Goal: Task Accomplishment & Management: Use online tool/utility

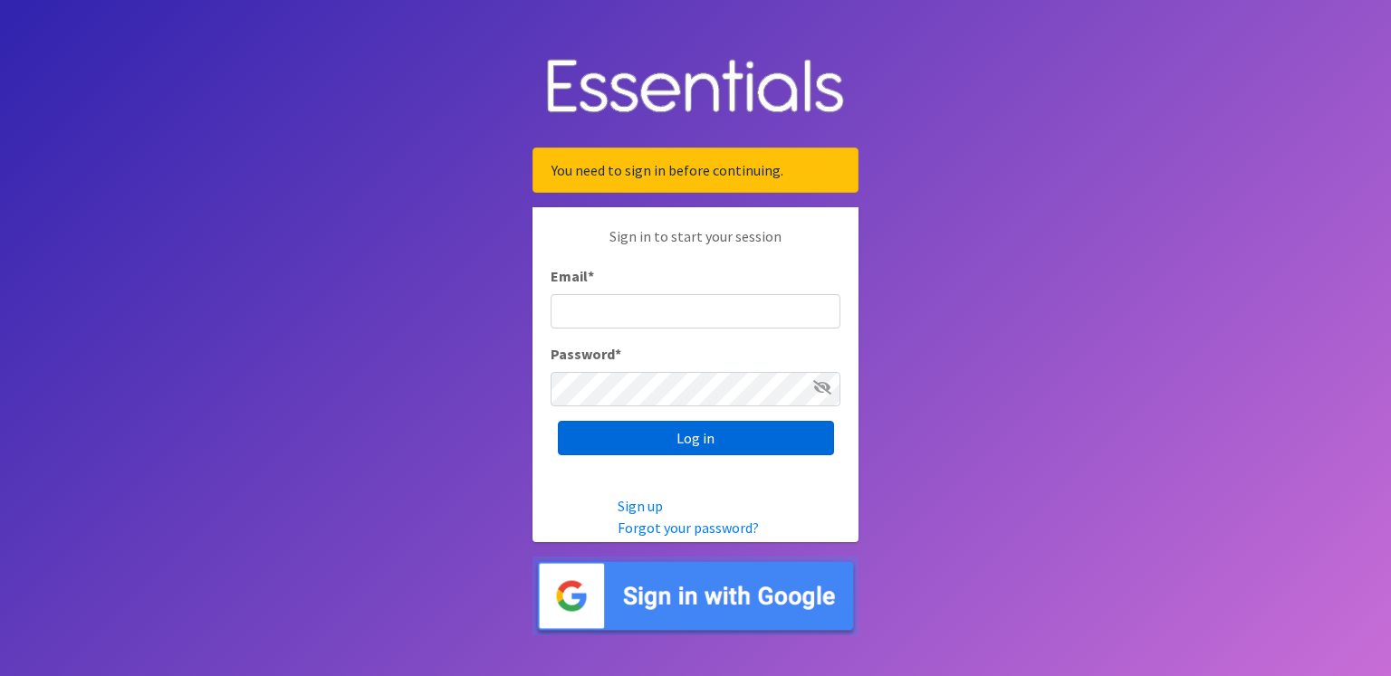
type input "renae.verstegen@unitedwayfoxcities.org"
click at [724, 442] on input "Log in" at bounding box center [696, 438] width 276 height 34
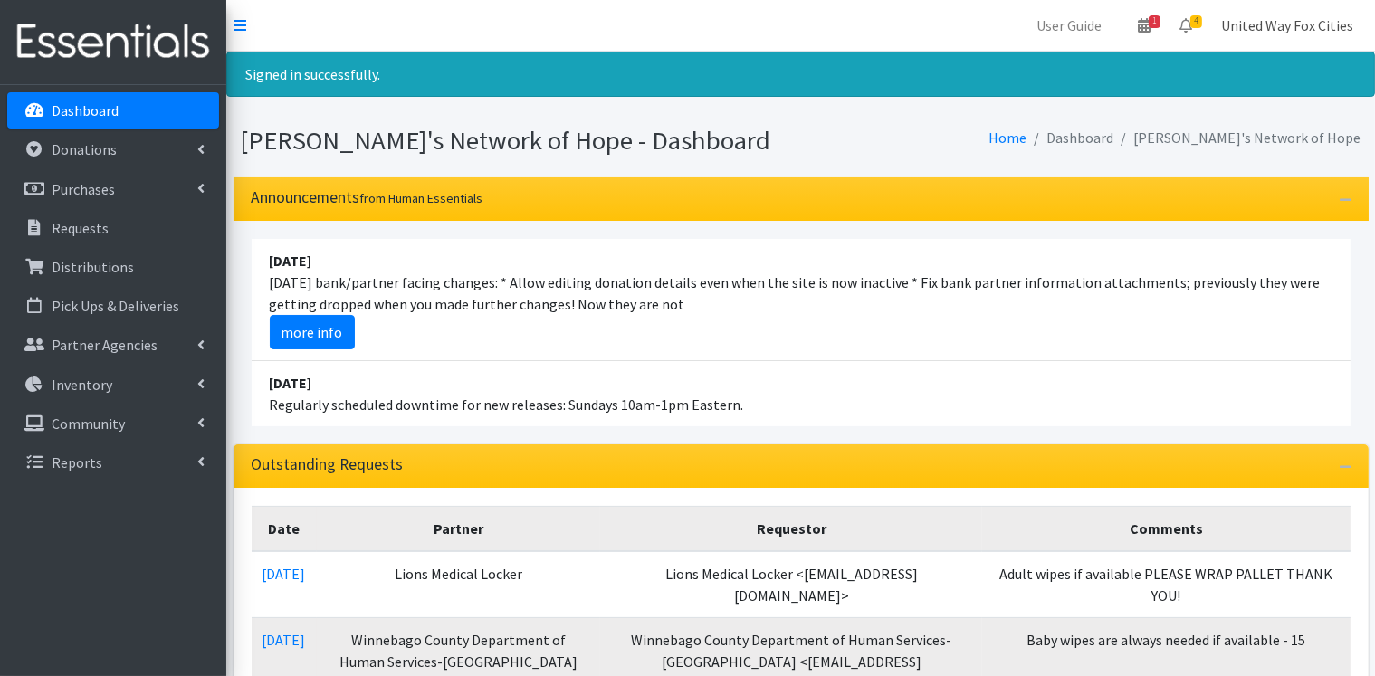
click at [1301, 25] on link "United Way Fox Cities" at bounding box center [1287, 25] width 161 height 36
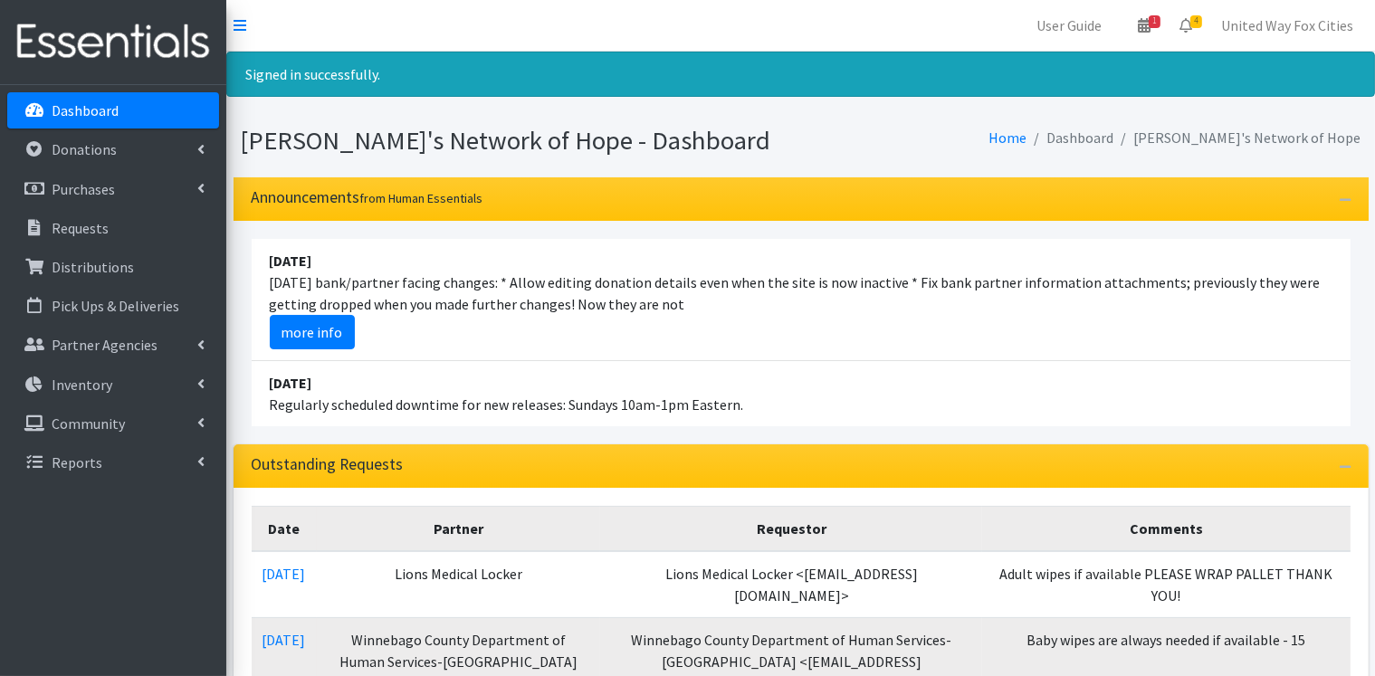
click at [91, 110] on p "Dashboard" at bounding box center [85, 110] width 67 height 18
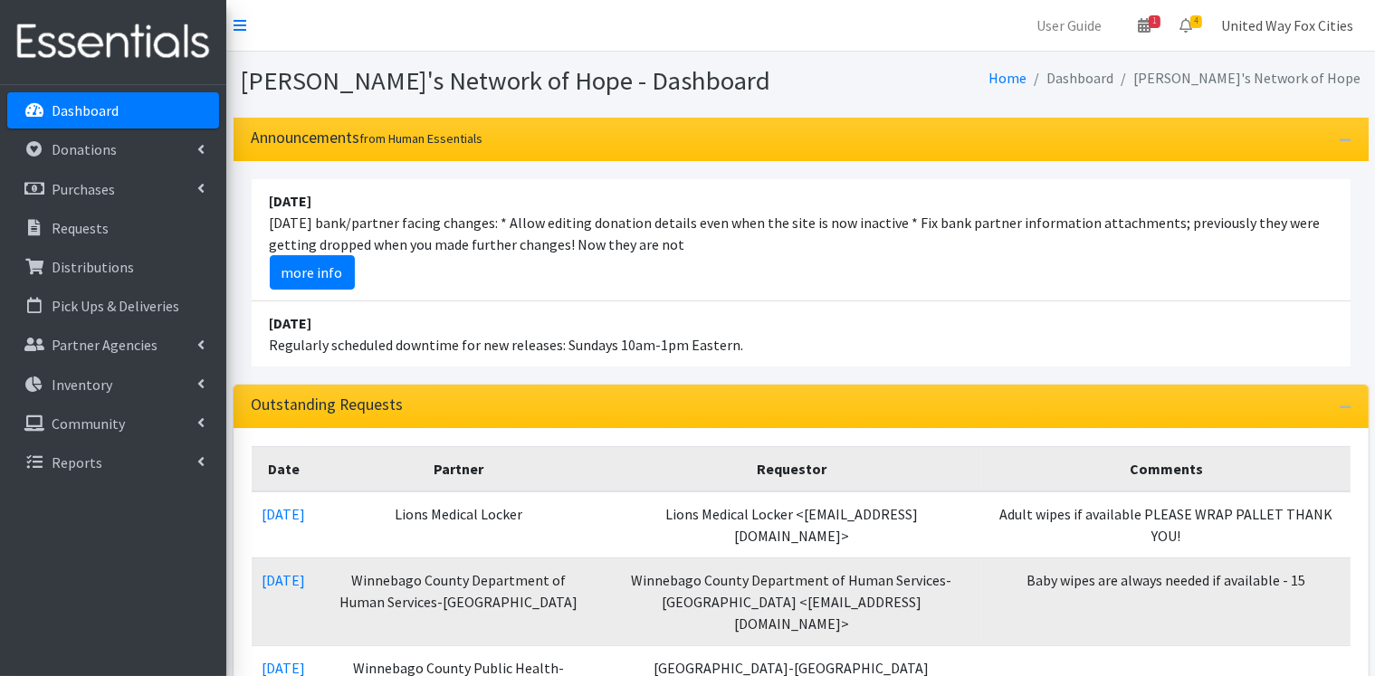
click at [1304, 24] on link "United Way Fox Cities" at bounding box center [1287, 25] width 161 height 36
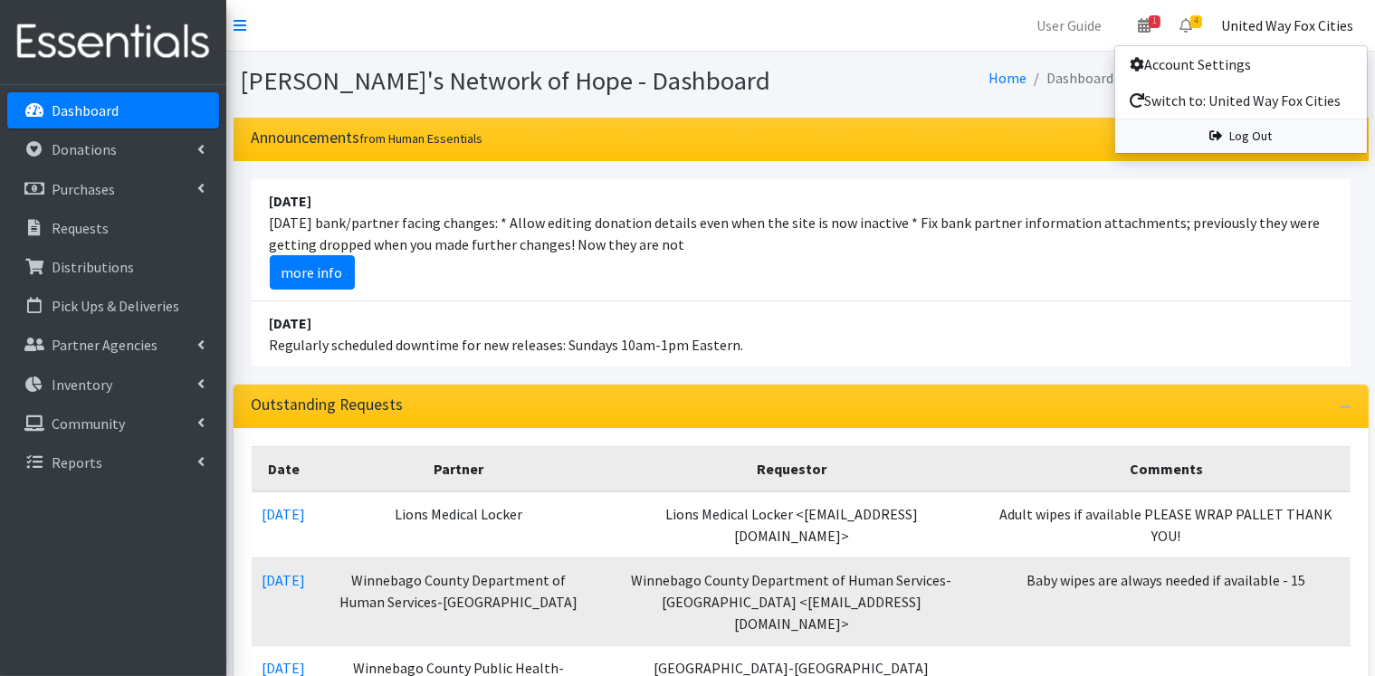
click at [1253, 137] on link "Log Out" at bounding box center [1241, 136] width 252 height 33
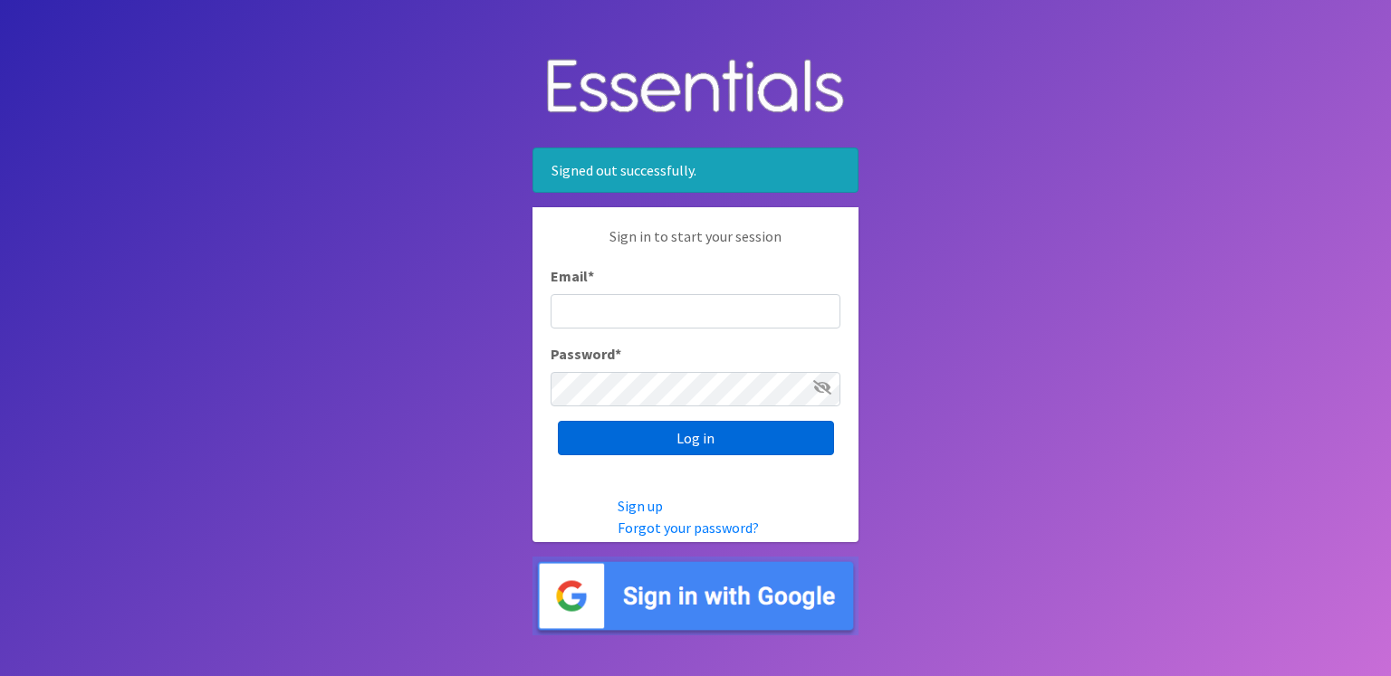
type input "renae.verstegen@unitedwayfoxcities.org"
click at [733, 446] on input "Log in" at bounding box center [696, 438] width 276 height 34
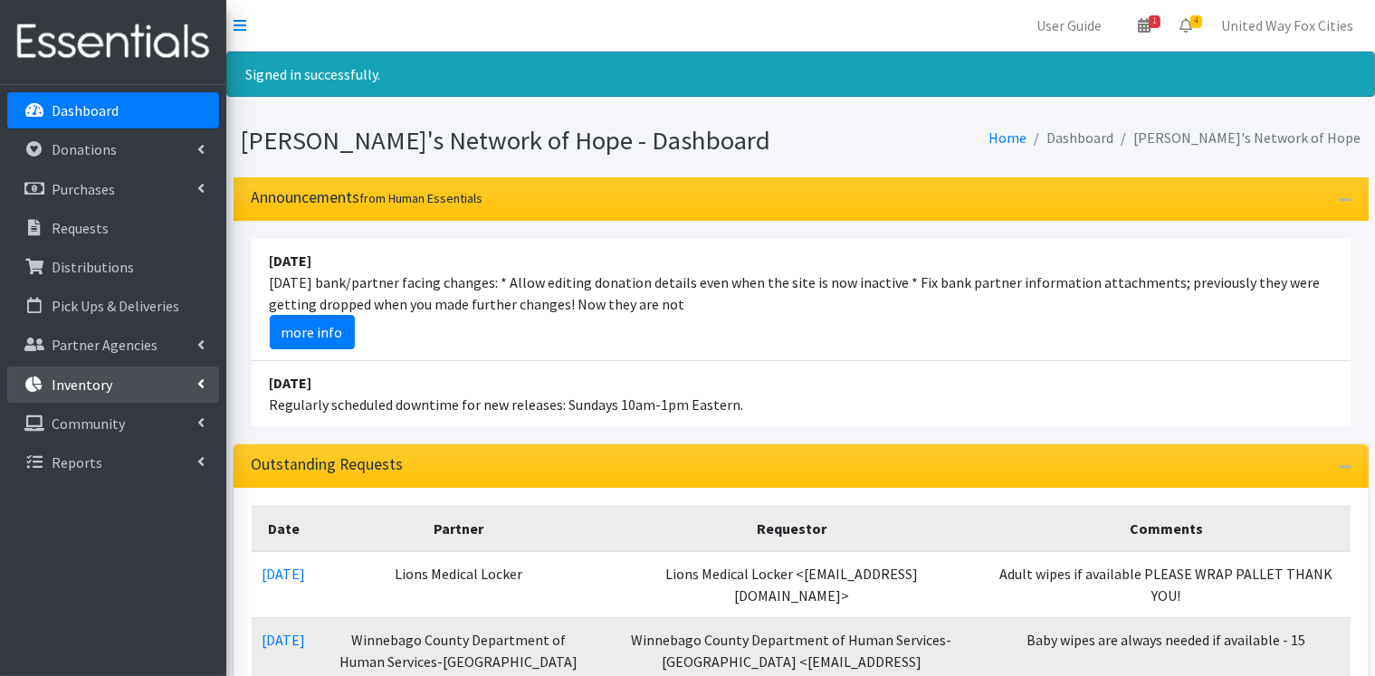
click at [195, 386] on link "Inventory" at bounding box center [113, 385] width 212 height 36
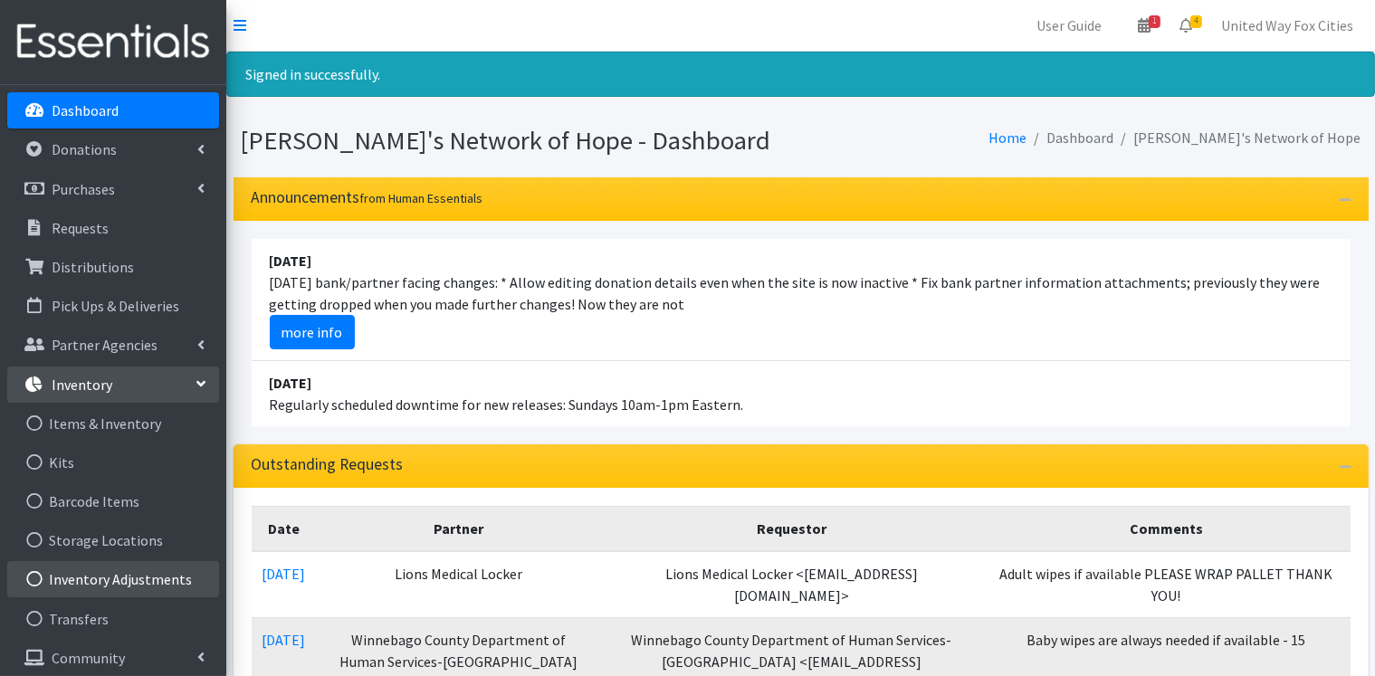
click at [152, 580] on link "Inventory Adjustments" at bounding box center [113, 579] width 212 height 36
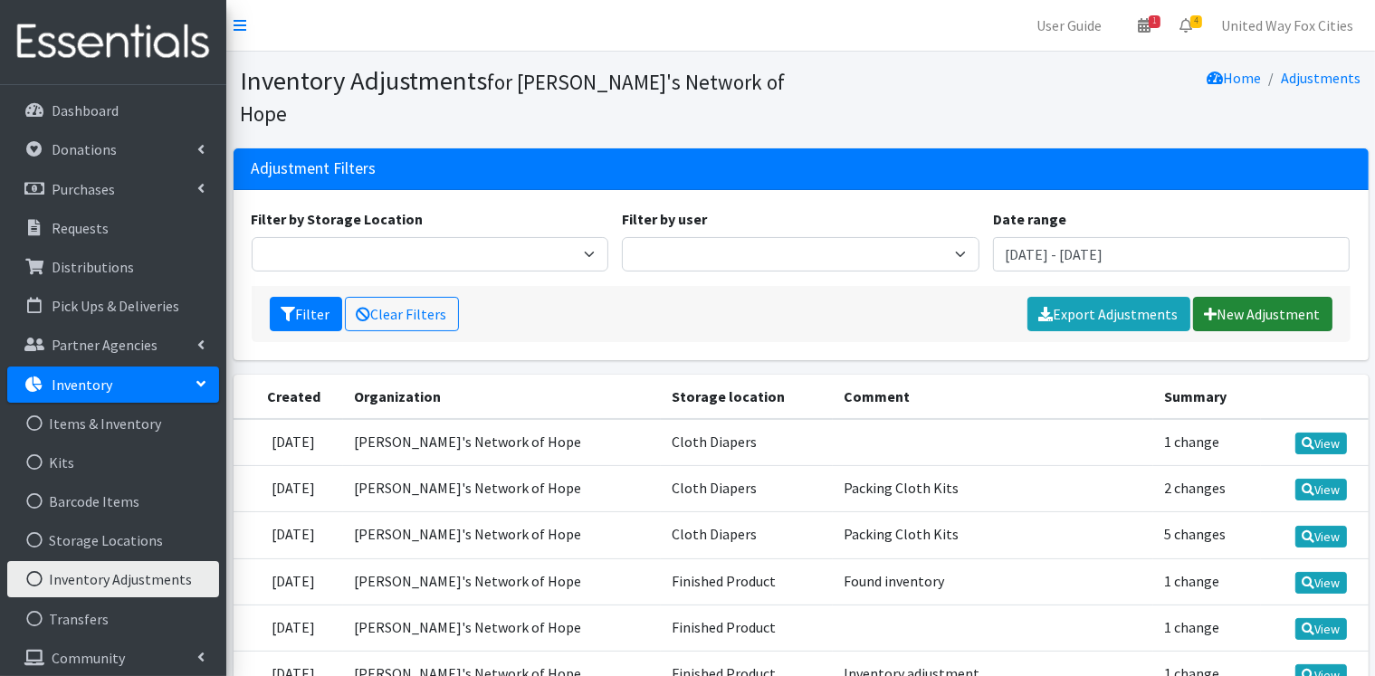
click at [1243, 297] on link "New Adjustment" at bounding box center [1262, 314] width 139 height 34
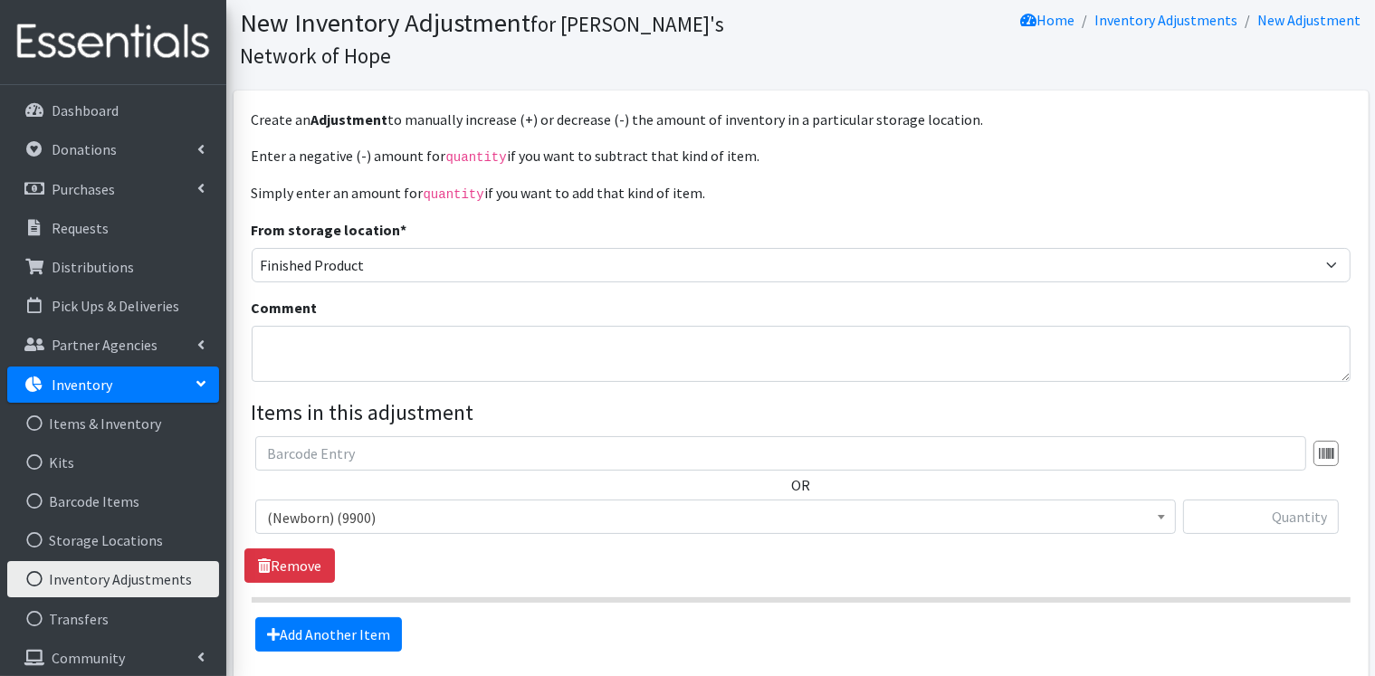
scroll to position [91, 0]
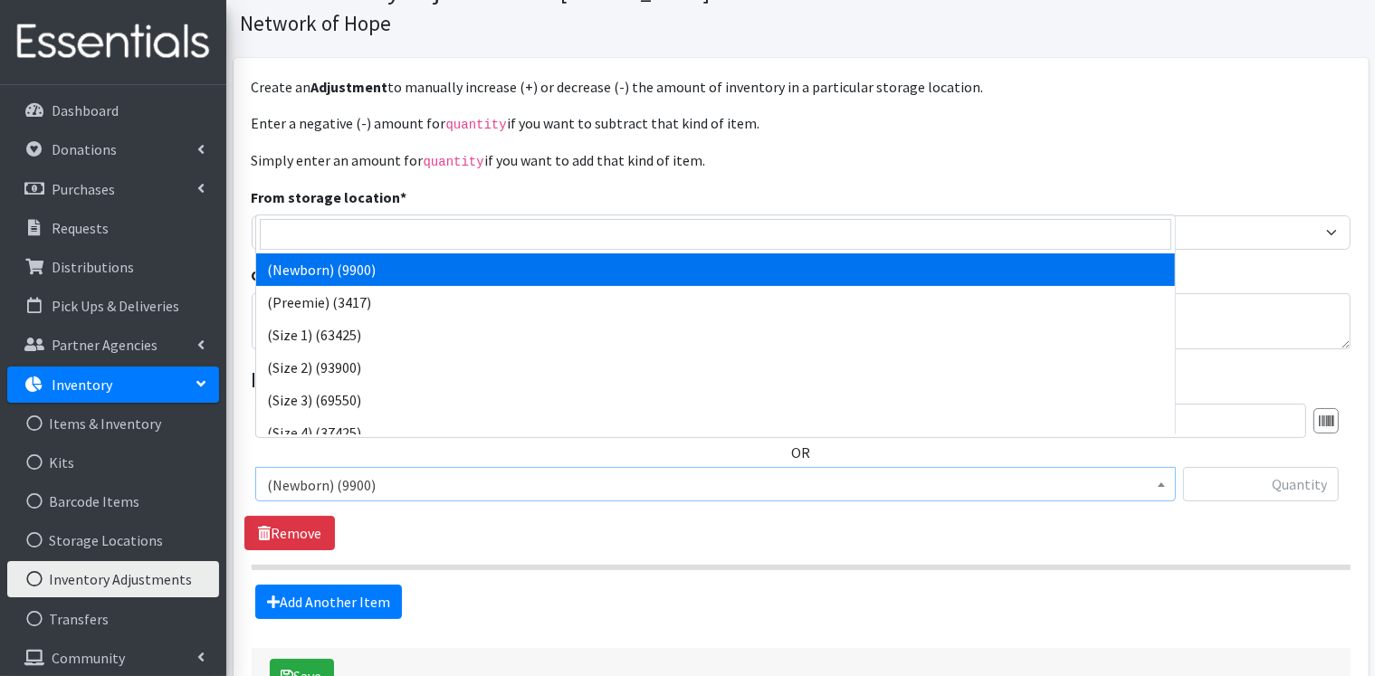
click at [428, 473] on span "(Newborn) (9900)" at bounding box center [715, 485] width 897 height 25
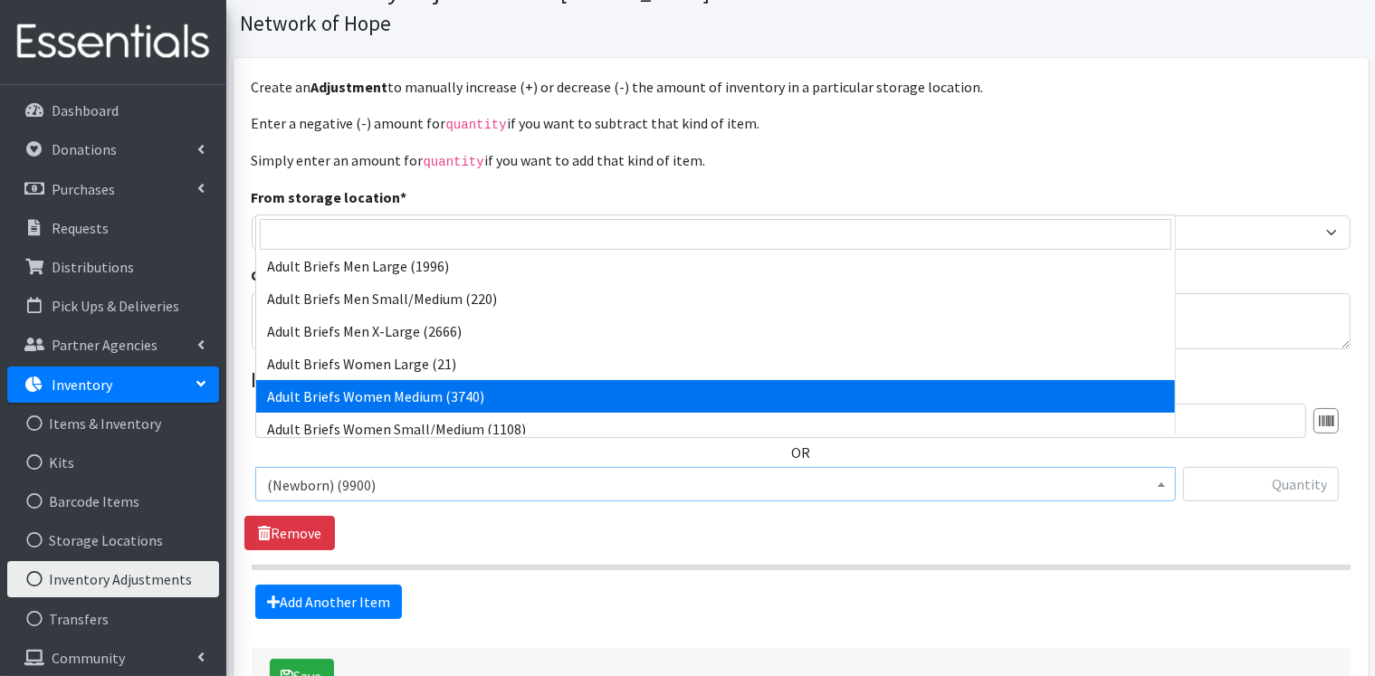
scroll to position [453, 0]
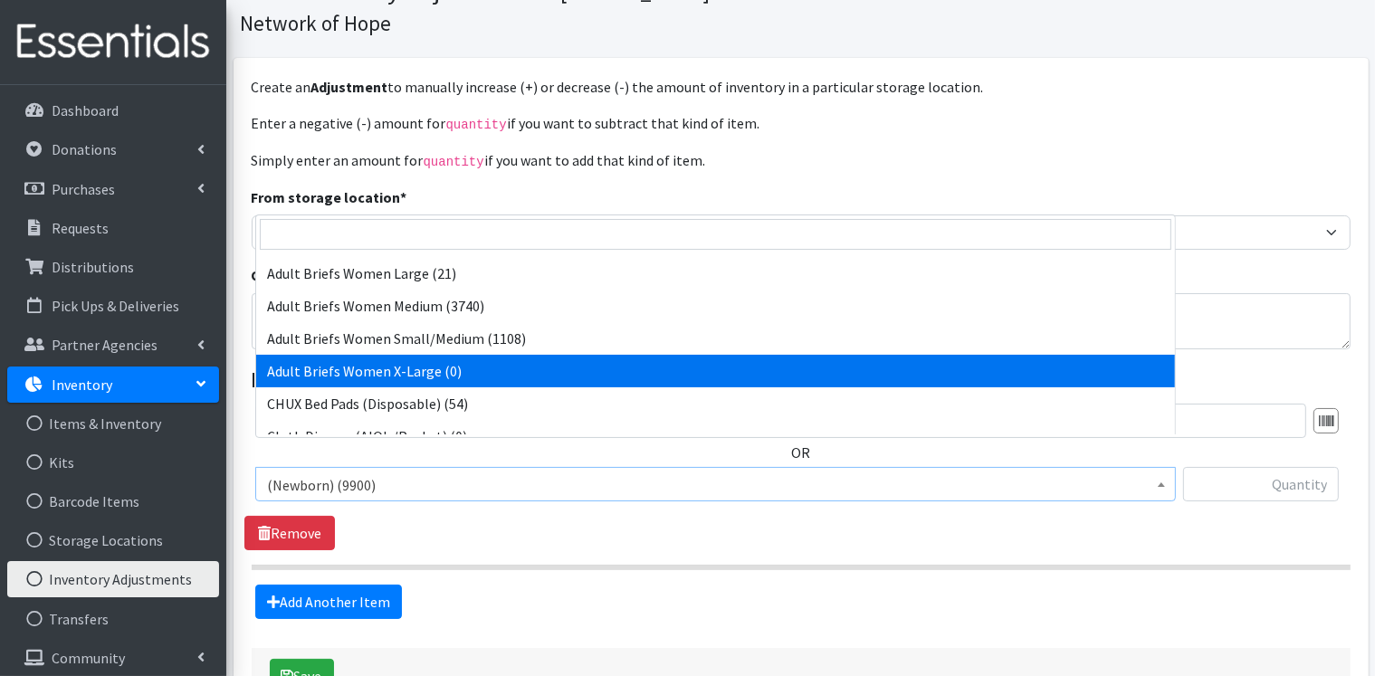
select select "14775"
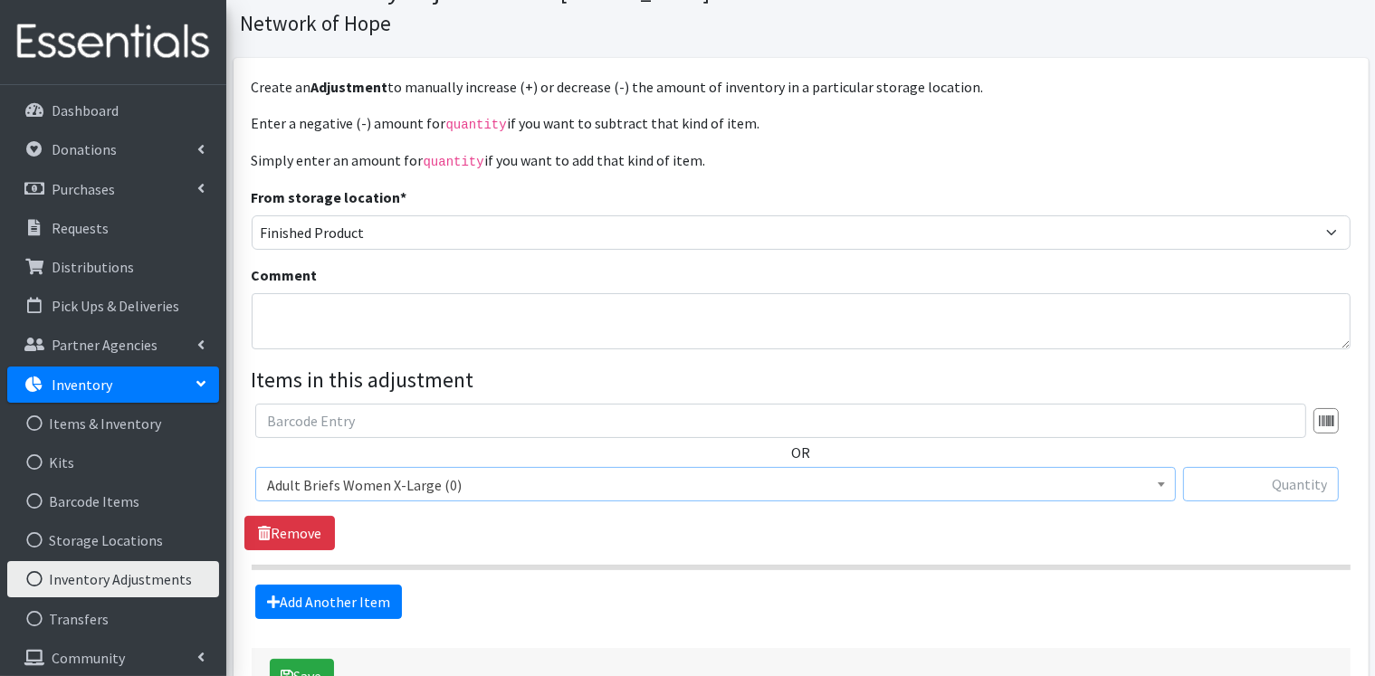
click at [1324, 467] on input "text" at bounding box center [1261, 484] width 156 height 34
type input "2340"
click at [304, 585] on link "Add Another Item" at bounding box center [328, 602] width 147 height 34
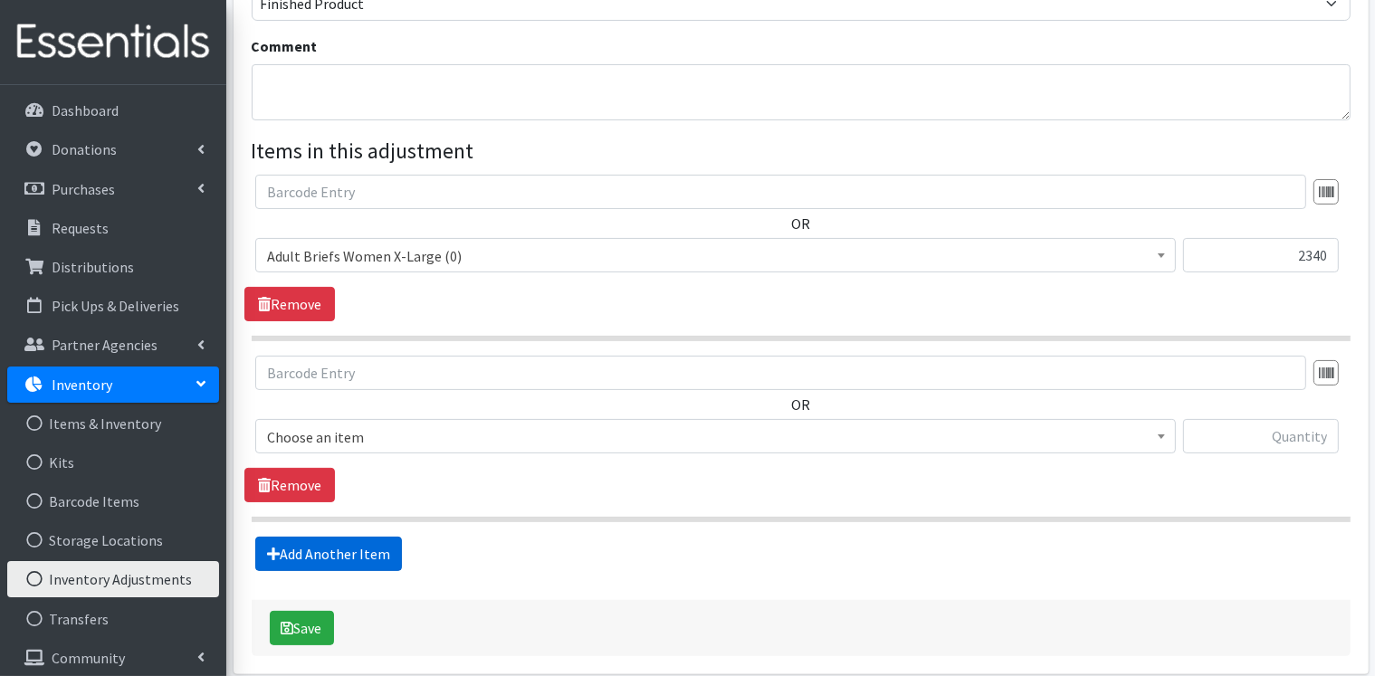
scroll to position [365, 0]
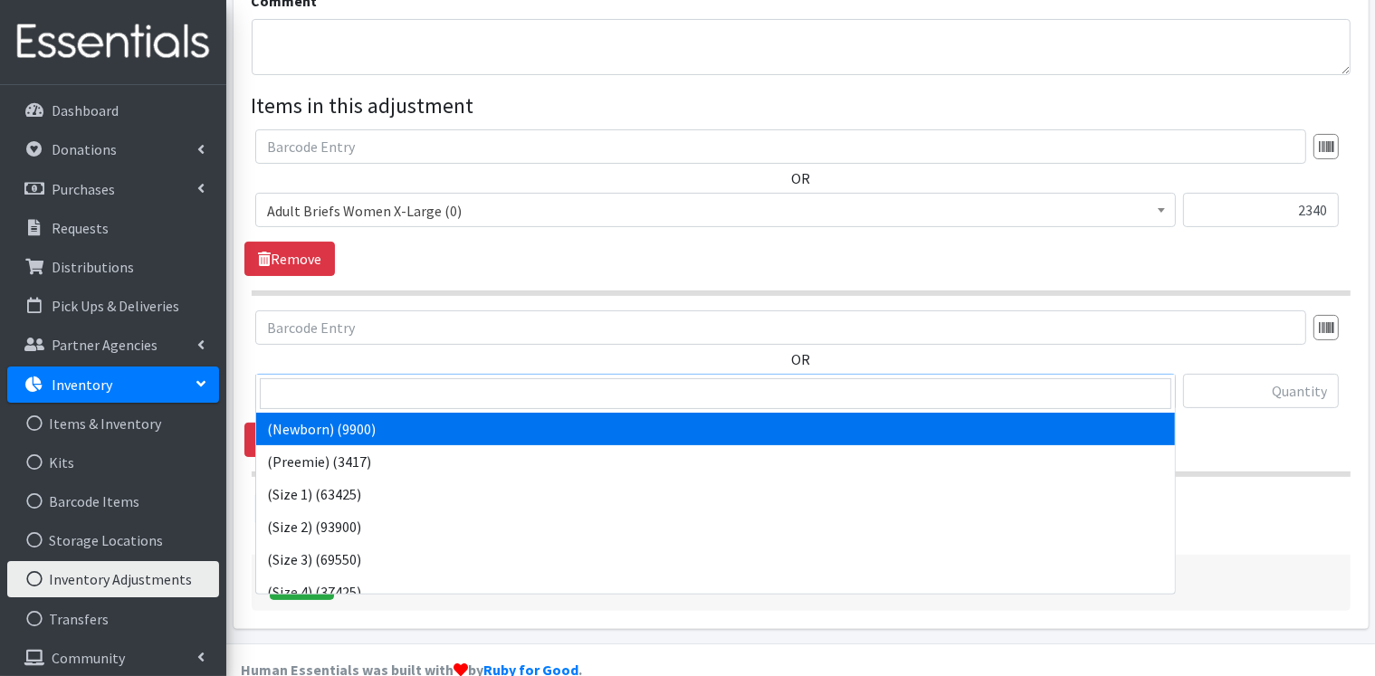
click at [399, 379] on span "(Newborn) (9900)" at bounding box center [715, 391] width 897 height 25
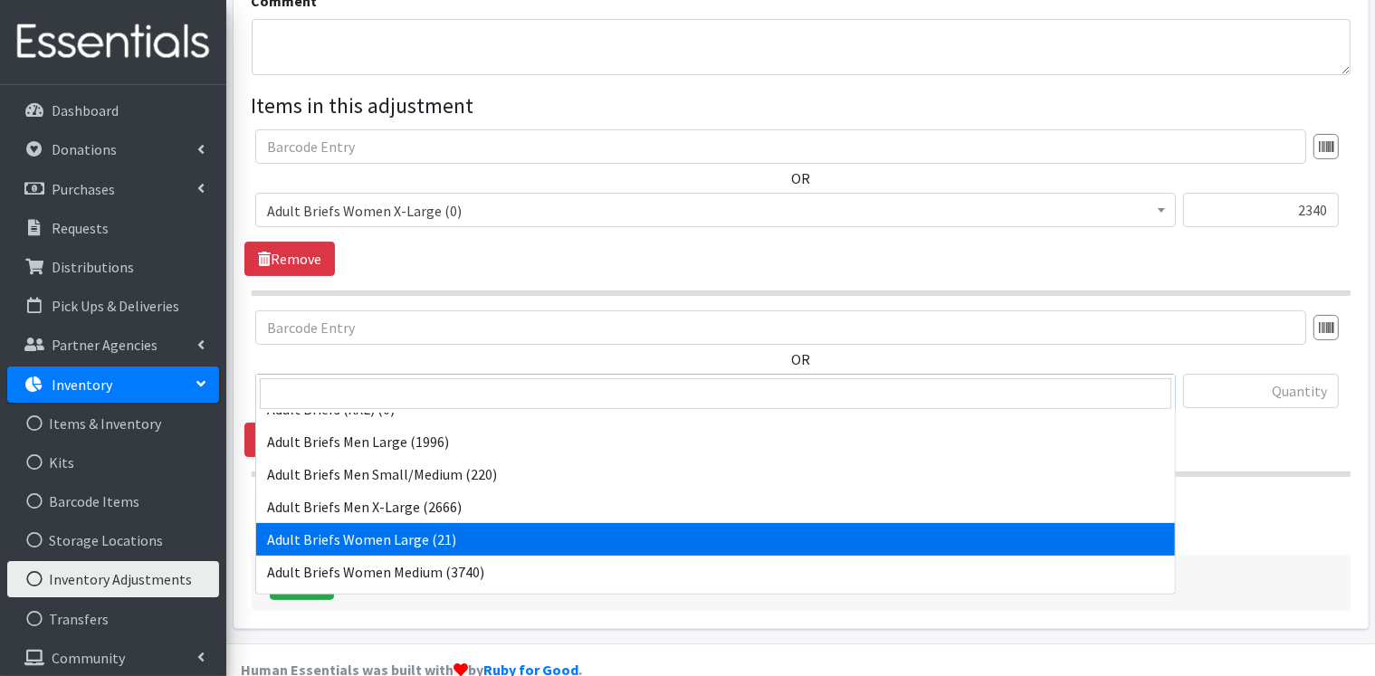
scroll to position [315, 0]
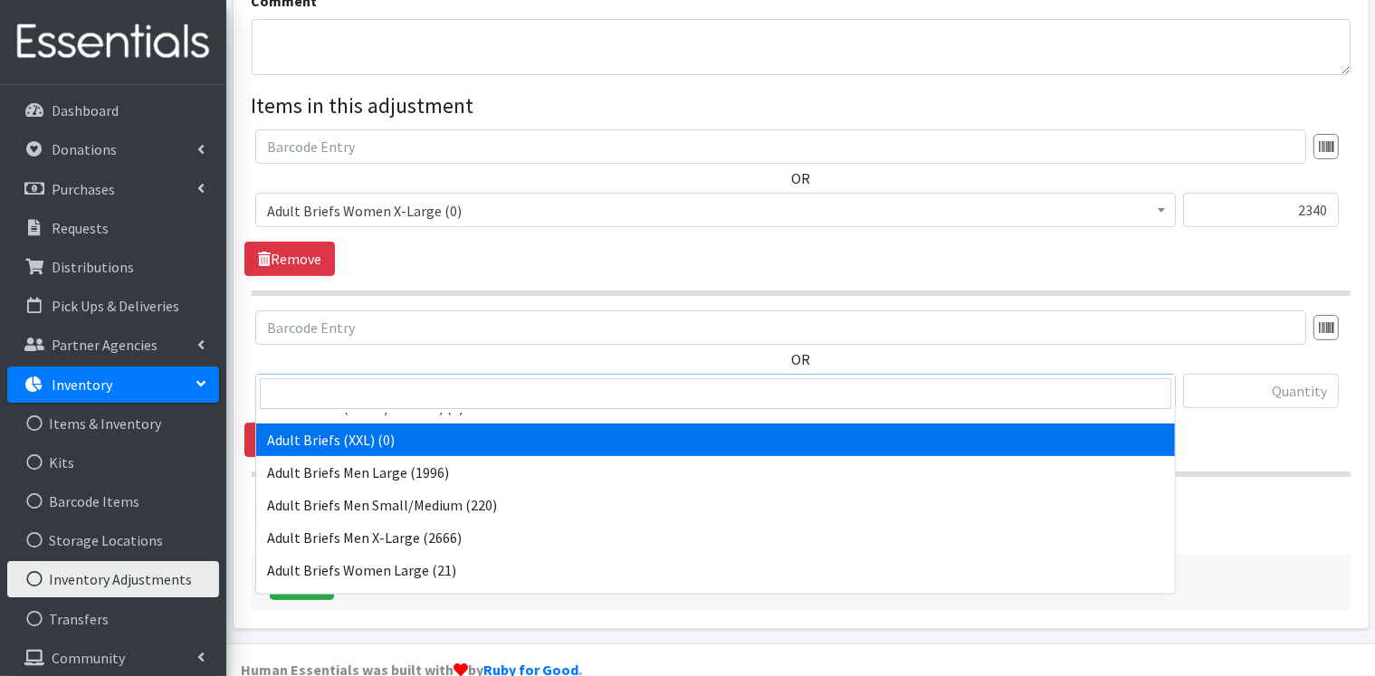
select select "14505"
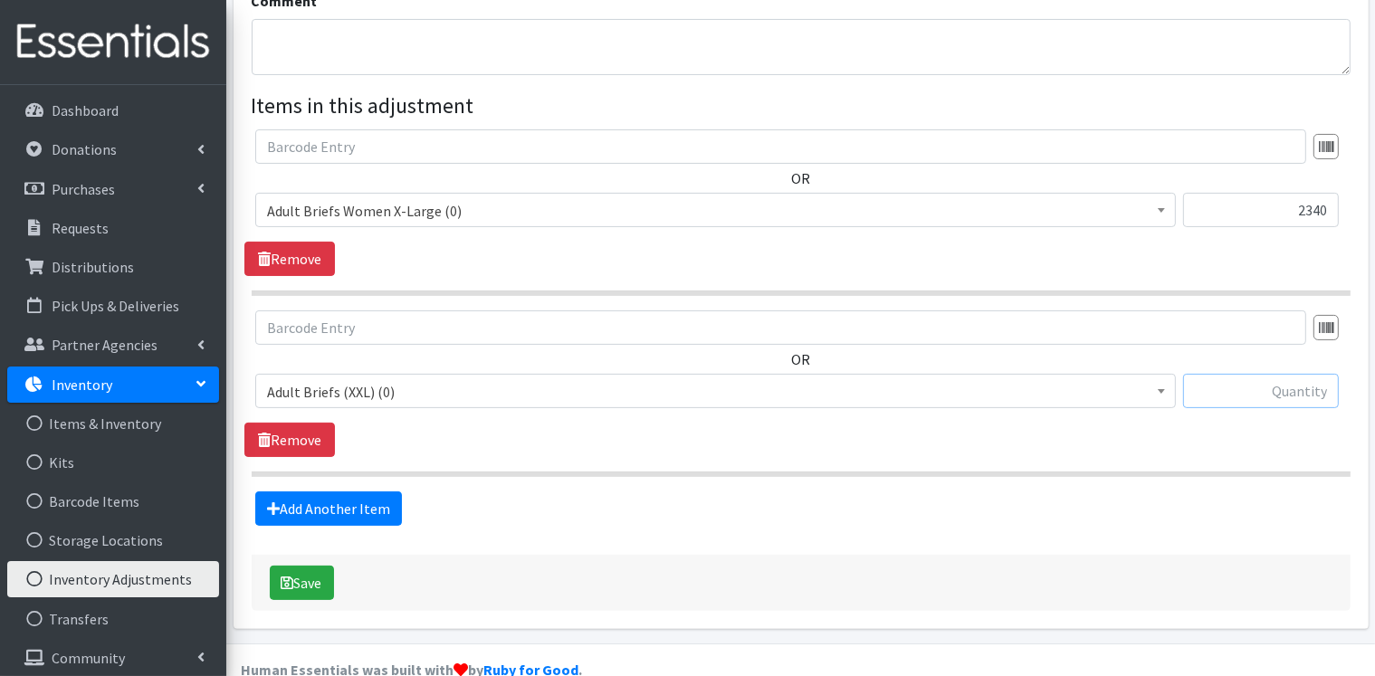
click at [1297, 374] on input "text" at bounding box center [1261, 391] width 156 height 34
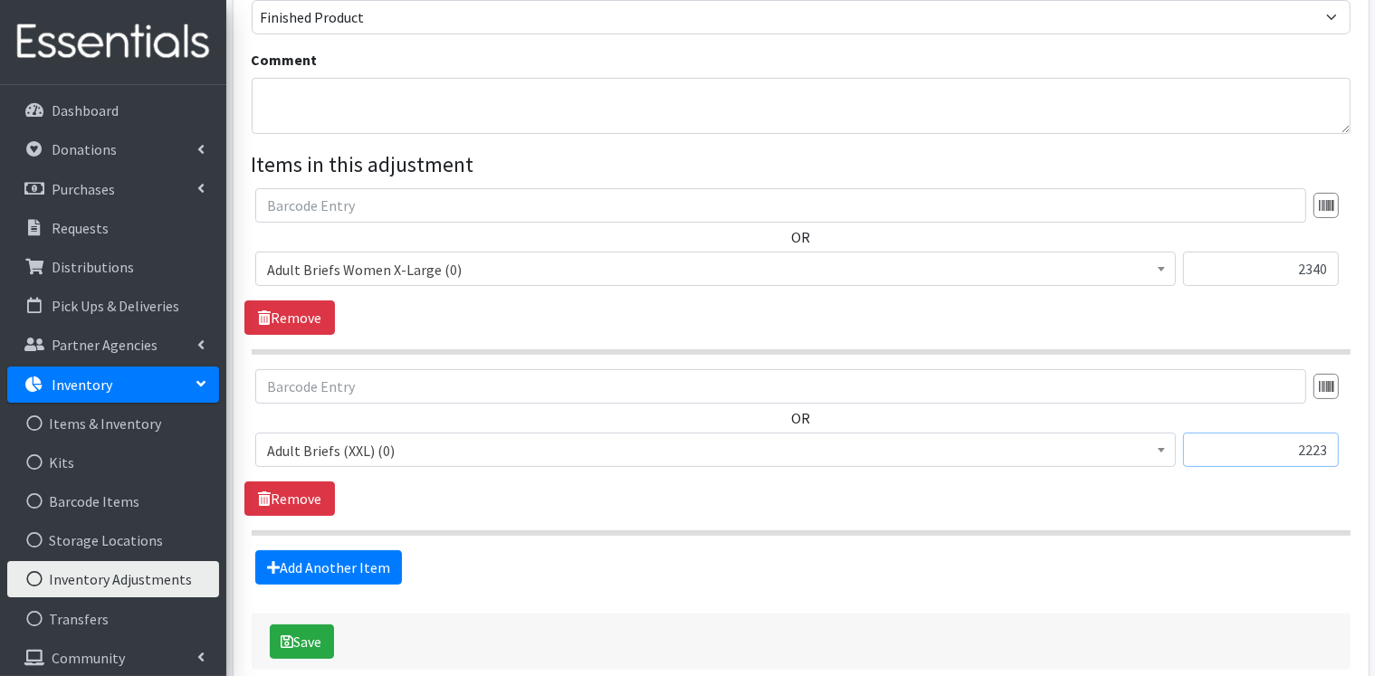
scroll to position [184, 0]
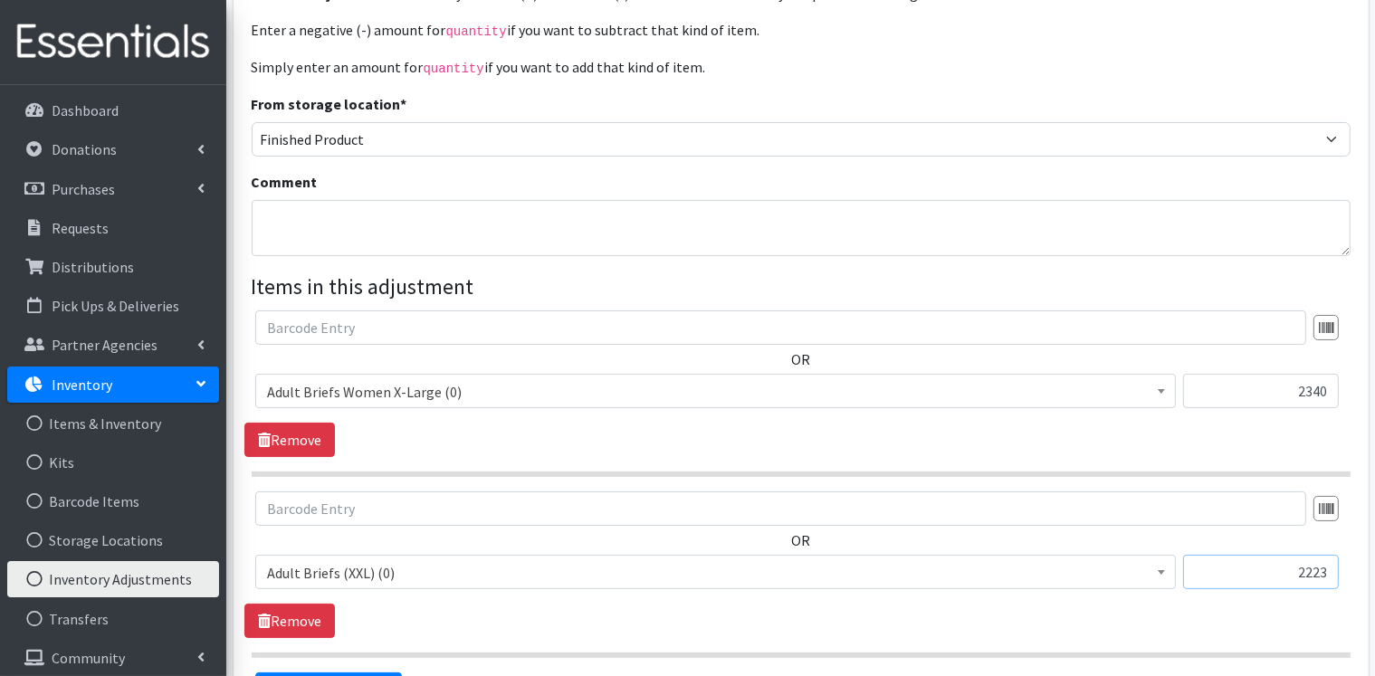
type input "2223"
click at [288, 200] on textarea "Comment" at bounding box center [801, 228] width 1099 height 56
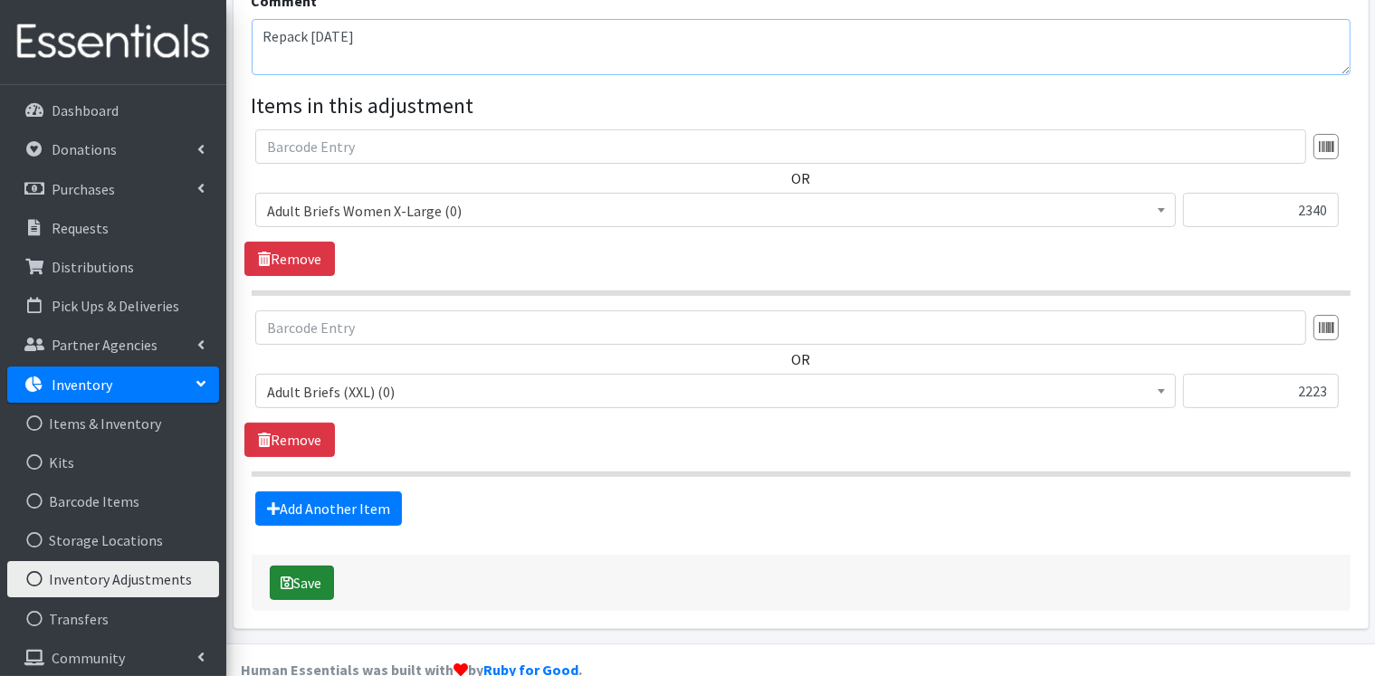
type textarea "Repack 8-7-25"
click at [306, 566] on button "Save" at bounding box center [302, 583] width 64 height 34
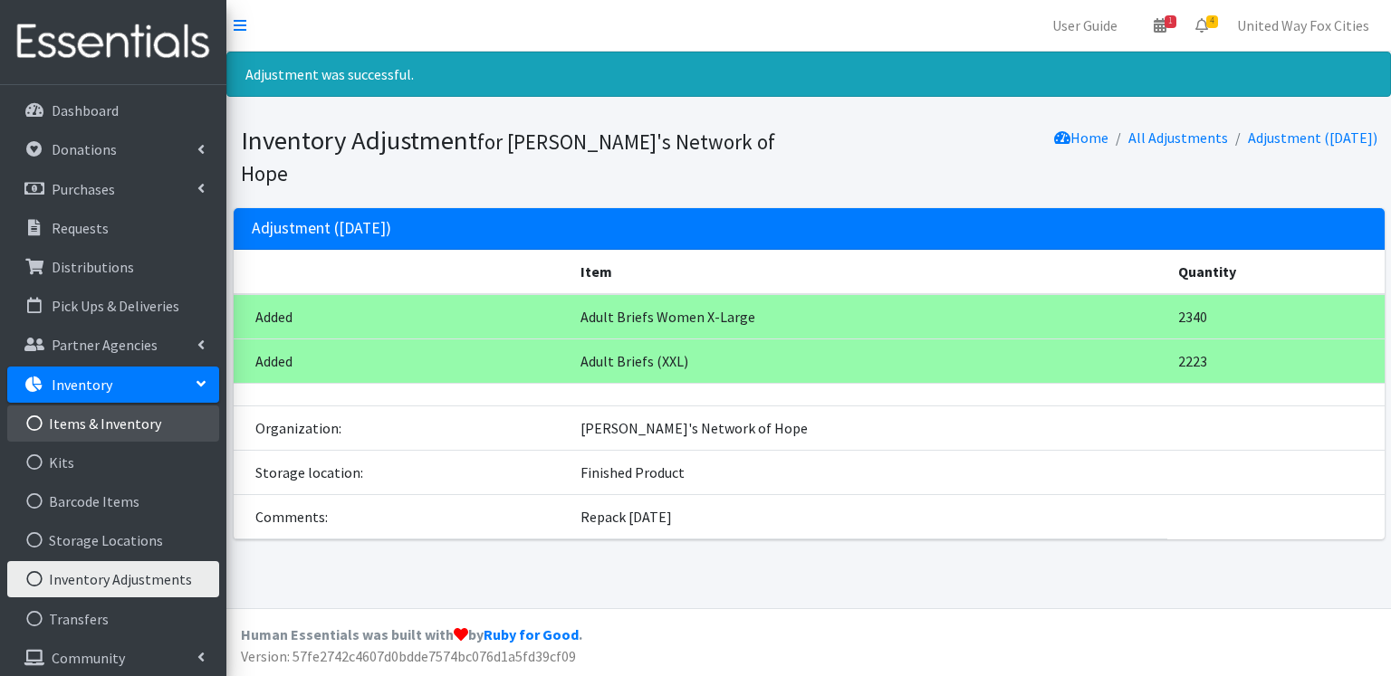
click at [134, 426] on link "Items & Inventory" at bounding box center [113, 424] width 212 height 36
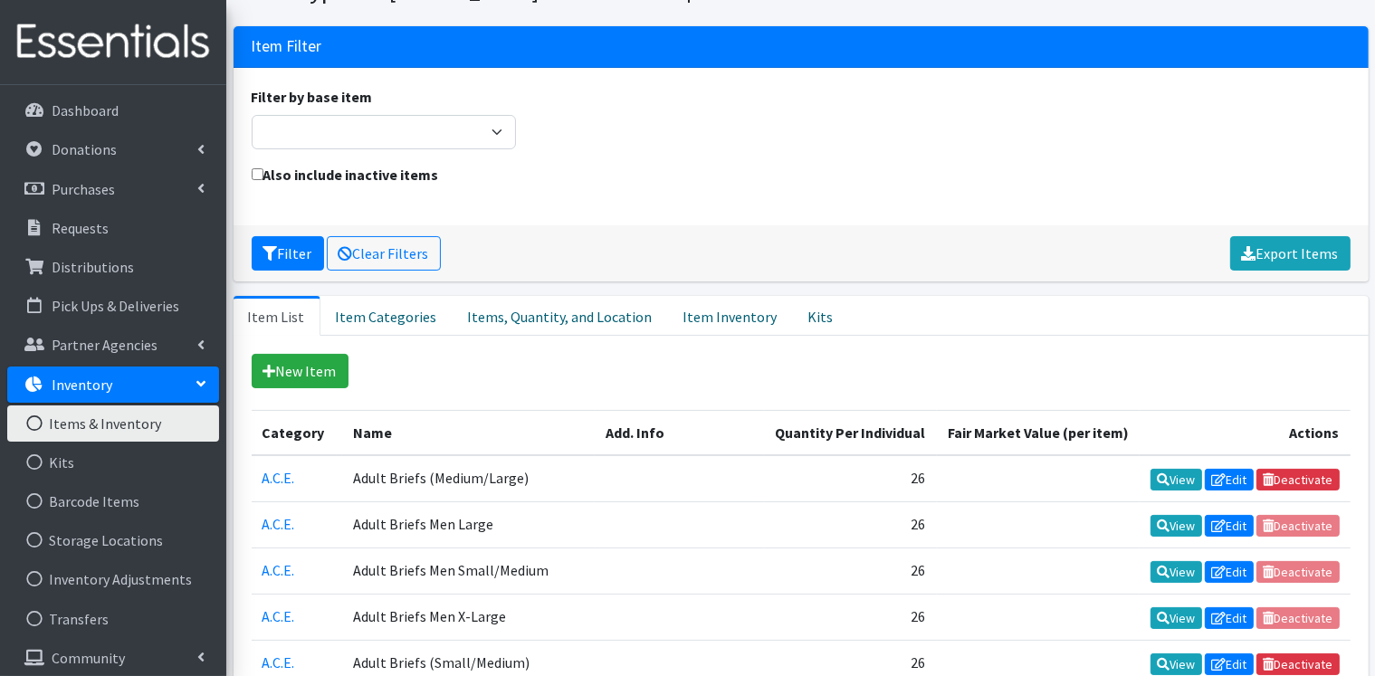
scroll to position [181, 0]
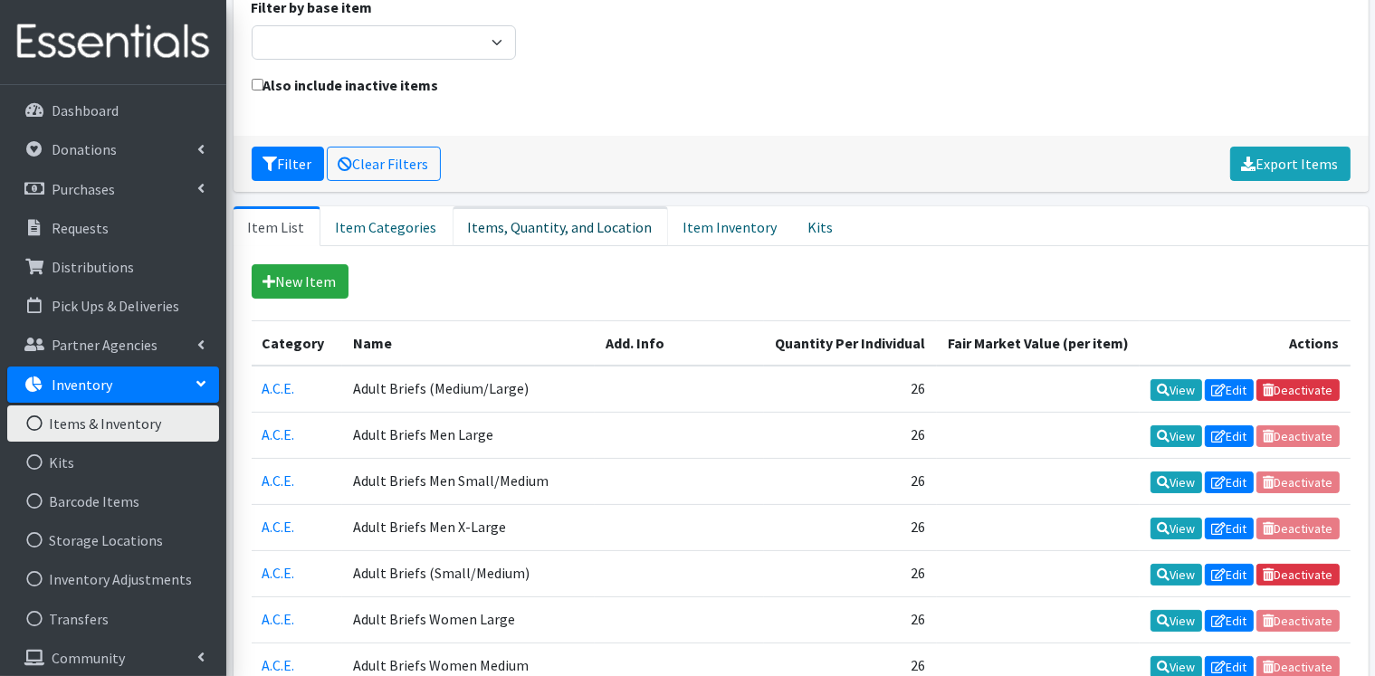
click at [571, 225] on link "Items, Quantity, and Location" at bounding box center [560, 226] width 215 height 40
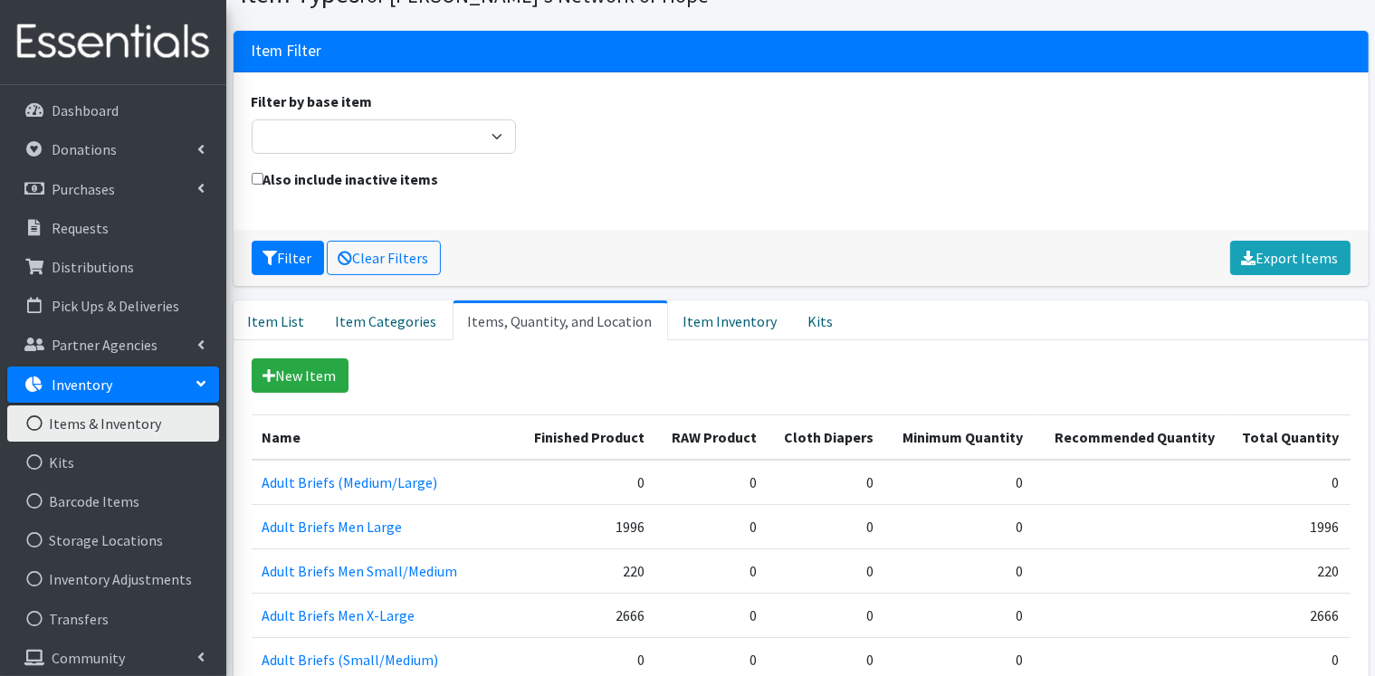
scroll to position [0, 0]
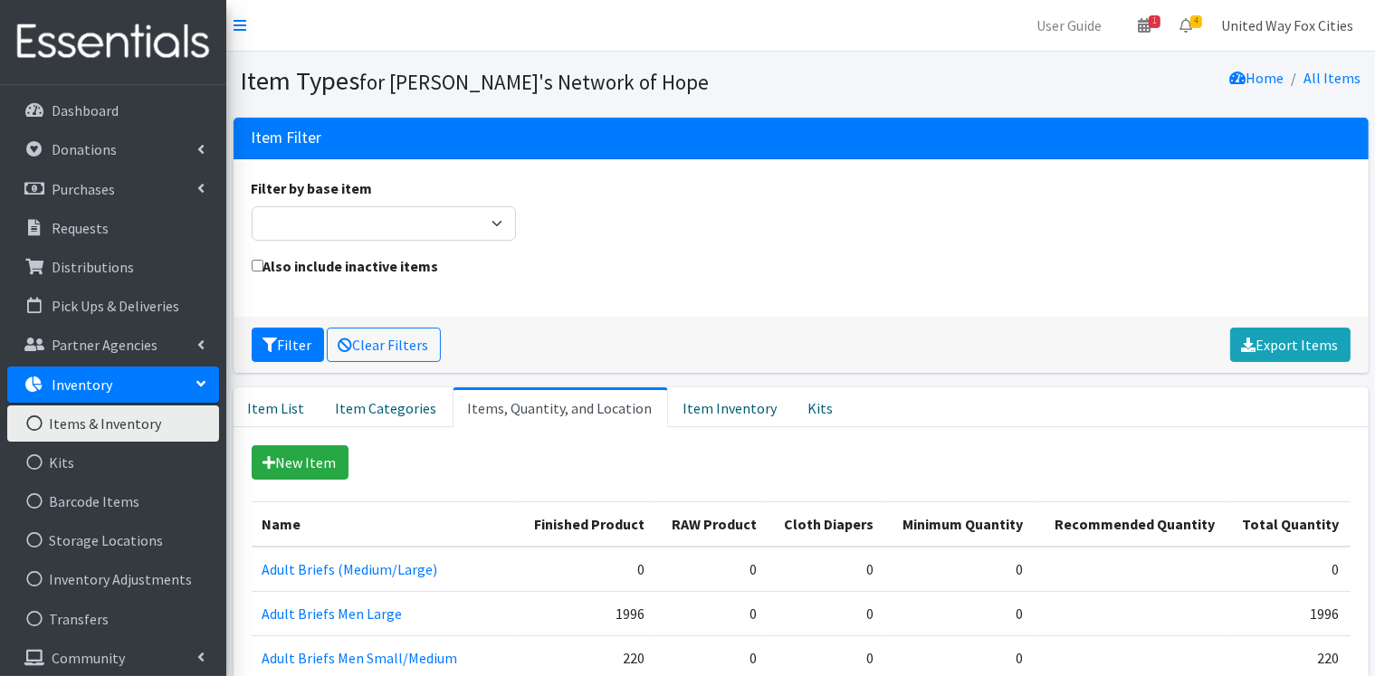
click at [1280, 22] on link "United Way Fox Cities" at bounding box center [1287, 25] width 161 height 36
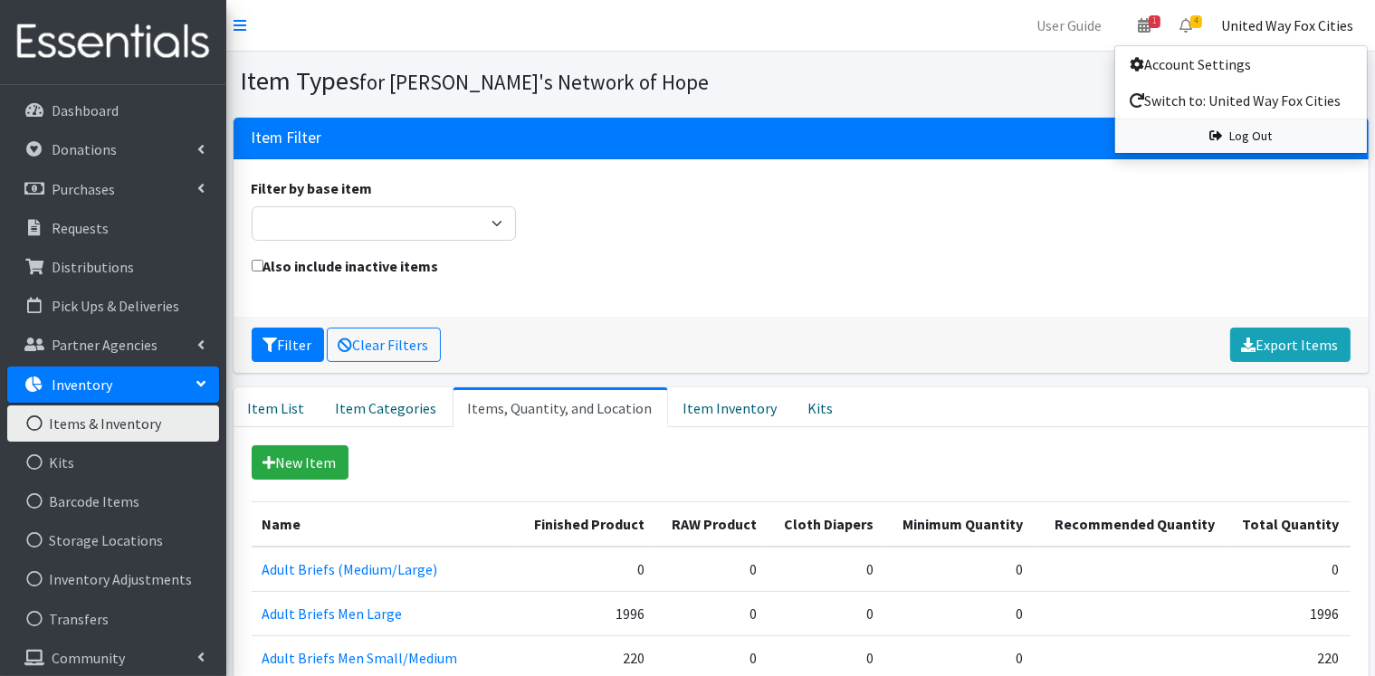
click at [1267, 140] on link "Log Out" at bounding box center [1241, 136] width 252 height 33
